Goal: Navigation & Orientation: Understand site structure

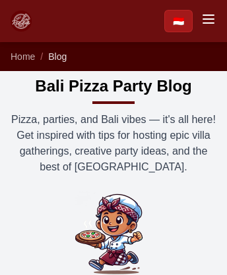
click at [57, 57] on span "Blog" at bounding box center [57, 56] width 18 height 11
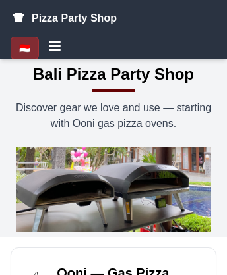
scroll to position [538, 0]
